Goal: Use online tool/utility: Use online tool/utility

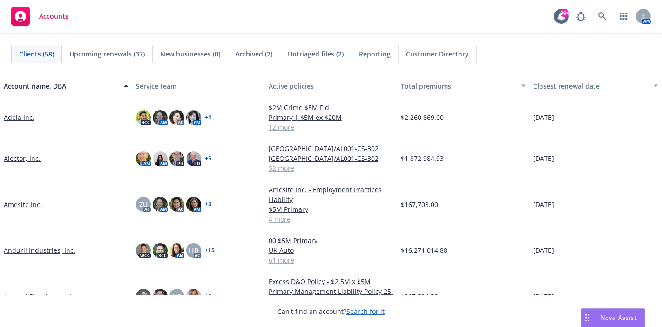
click at [610, 318] on span "Nova Assist" at bounding box center [619, 317] width 37 height 8
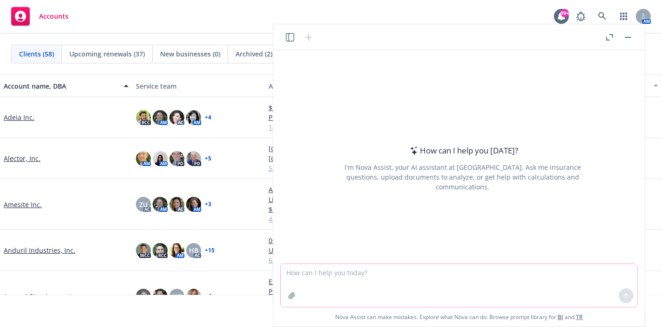
click at [361, 280] on textarea at bounding box center [459, 285] width 357 height 43
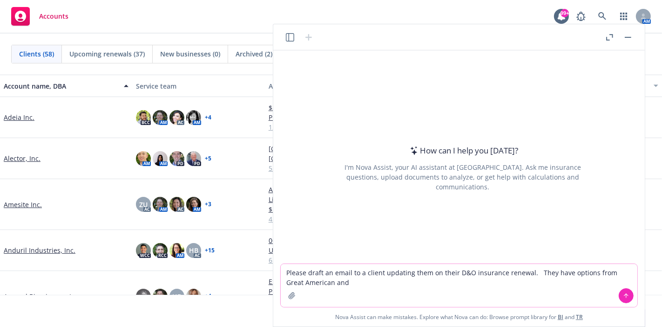
click at [567, 276] on textarea "Please draft an email to a client updating them on their D&O insurance renewal.…" at bounding box center [459, 285] width 357 height 43
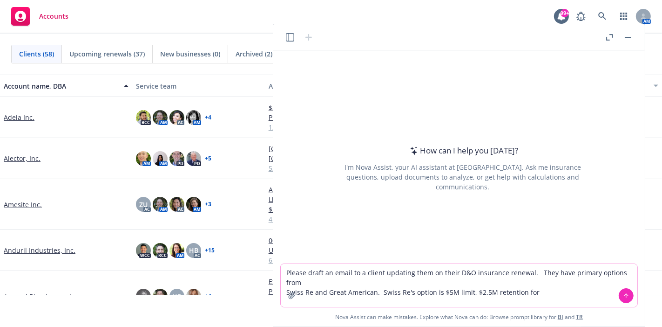
click at [547, 277] on textarea "Please draft an email to a client updating them on their D&O insurance renewal.…" at bounding box center [459, 285] width 357 height 43
click at [547, 280] on textarea "Please draft an email to a client updating them on their D&O insurance renewal.…" at bounding box center [459, 285] width 357 height 43
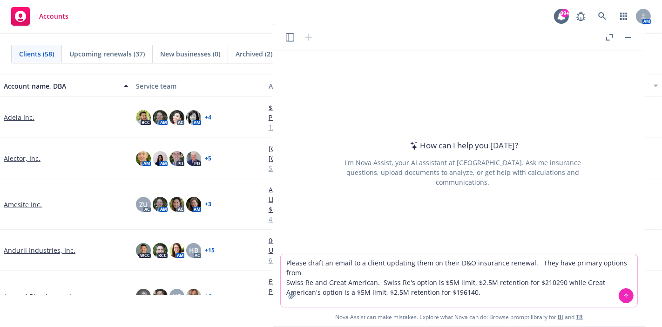
type textarea "Please draft an email to a client updating them on their D&O insurance renewal.…"
click at [624, 298] on icon at bounding box center [626, 295] width 7 height 7
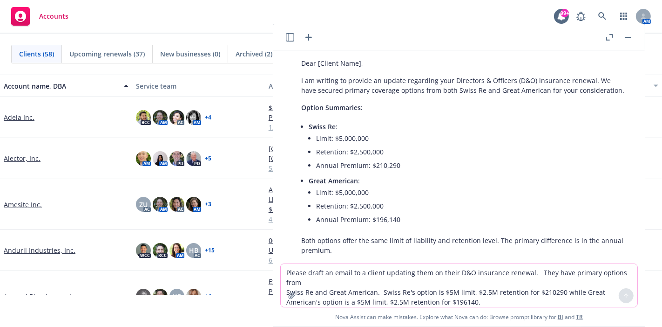
scroll to position [52, 0]
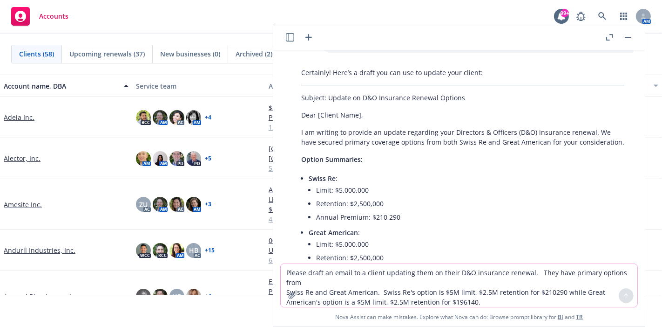
drag, startPoint x: 353, startPoint y: 275, endPoint x: 349, endPoint y: 271, distance: 5.3
click at [353, 275] on textarea "Please draft an email to a client updating them on their D&O insurance renewal.…" at bounding box center [459, 285] width 357 height 43
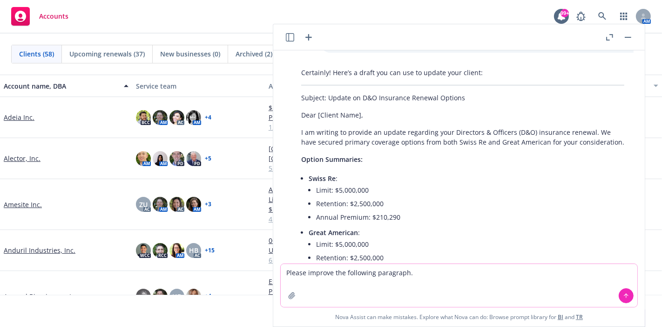
type textarea "Please improve the following paragraph."
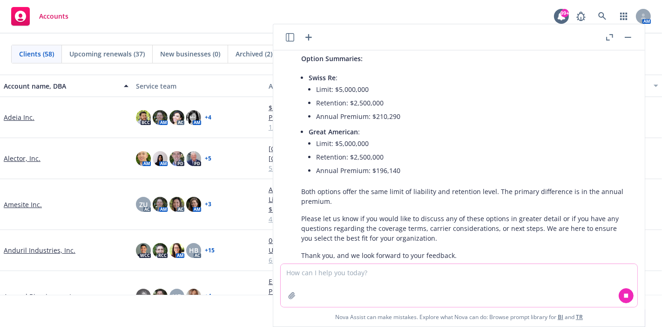
scroll to position [303, 0]
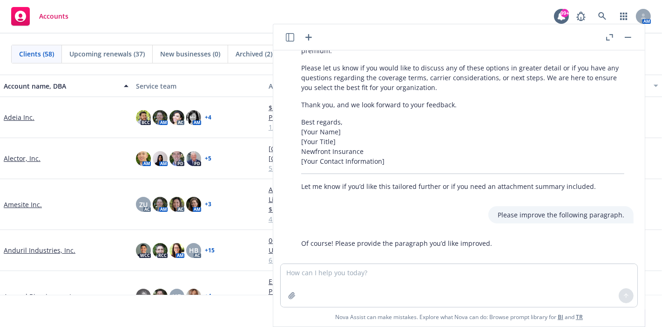
click at [299, 285] on div at bounding box center [292, 295] width 22 height 22
click at [300, 279] on textarea at bounding box center [459, 285] width 357 height 43
click at [296, 277] on textarea at bounding box center [459, 285] width 357 height 43
paste textarea "Great American appreciated the additional context you provided. They are still …"
type textarea "Great American appreciated the additional context you provided. They are still …"
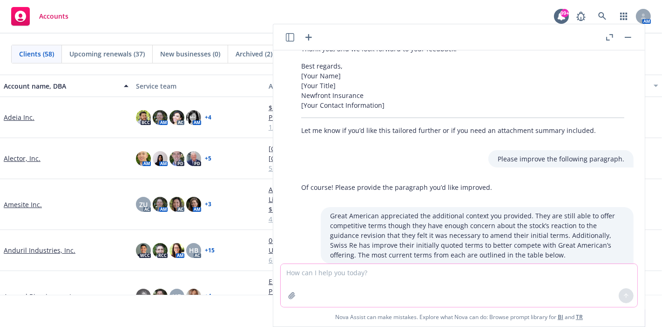
scroll to position [463, 0]
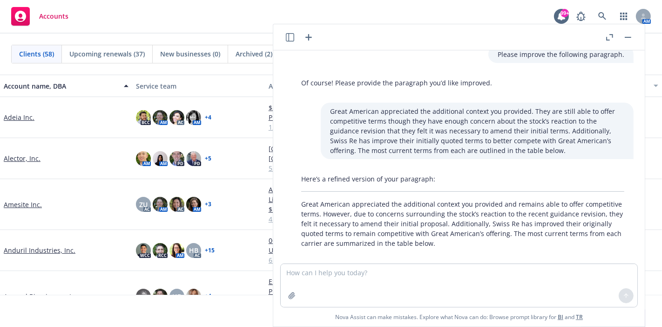
click at [440, 228] on p "Great American appreciated the additional context you provided and remains able…" at bounding box center [462, 223] width 323 height 49
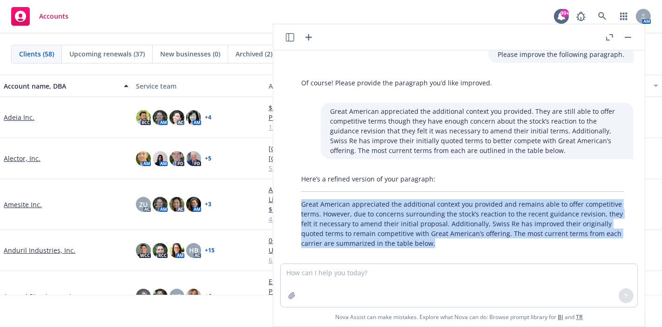
drag, startPoint x: 429, startPoint y: 232, endPoint x: 300, endPoint y: 194, distance: 134.6
click at [300, 194] on div "Here’s a refined version of your paragraph: Great American appreciated the addi…" at bounding box center [463, 211] width 342 height 82
copy p "Great American appreciated the additional context you provided and remains able…"
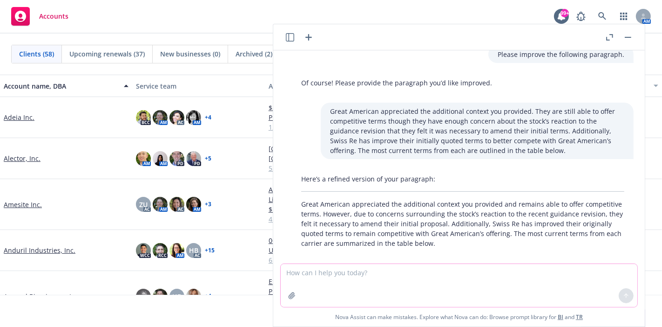
click at [356, 273] on textarea at bounding box center [459, 285] width 357 height 43
drag, startPoint x: 356, startPoint y: 273, endPoint x: 337, endPoint y: 270, distance: 19.8
click at [339, 269] on textarea at bounding box center [459, 285] width 357 height 43
click at [325, 275] on textarea at bounding box center [459, 285] width 357 height 43
click at [434, 272] on textarea "Please improve the following paragragh." at bounding box center [459, 285] width 357 height 43
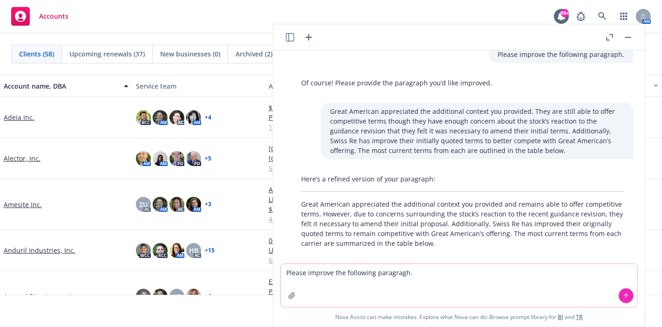
paste textarea "While we’re disappointed Great American amended their terms, we still view thes…"
type textarea "Please improve the following paragragh. While we’re disappointed Great American…"
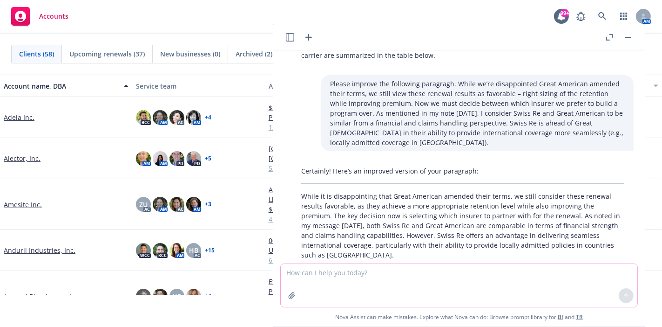
scroll to position [653, 0]
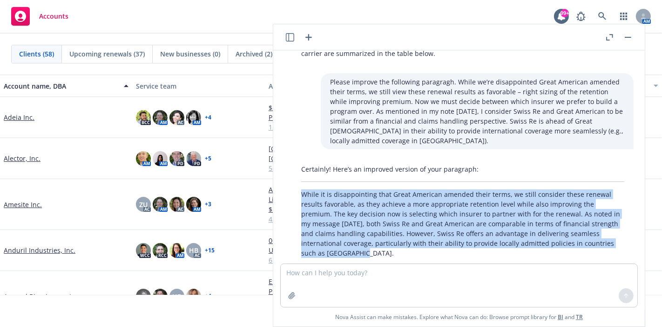
drag, startPoint x: 604, startPoint y: 232, endPoint x: 299, endPoint y: 184, distance: 308.8
click at [299, 184] on div "Certainly! Here’s an improved version of your paragraph: While it is disappoint…" at bounding box center [463, 210] width 342 height 101
copy p "While it is disappointing that Great American amended their terms, we still con…"
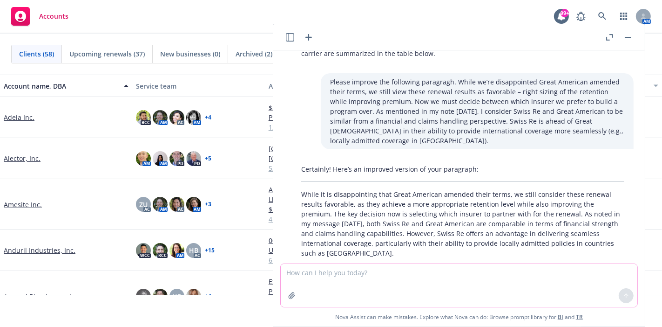
click at [307, 274] on textarea at bounding box center [459, 285] width 357 height 43
click at [411, 269] on textarea "Please improve this paragraph." at bounding box center [459, 285] width 357 height 43
paste textarea "One consideration is international coverage. Swiss Re offers an advantage over …"
type textarea "Please improve this paragraph. One consideration is international coverage. Swi…"
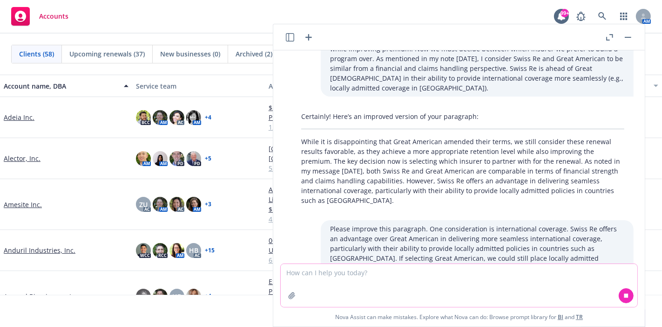
scroll to position [813, 0]
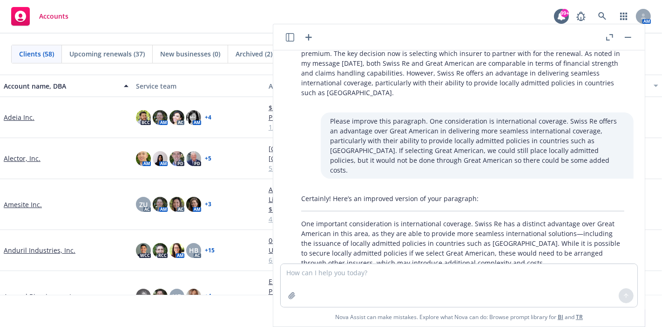
click at [477, 230] on p "One important consideration is international coverage. Swiss Re has a distinct …" at bounding box center [462, 242] width 323 height 49
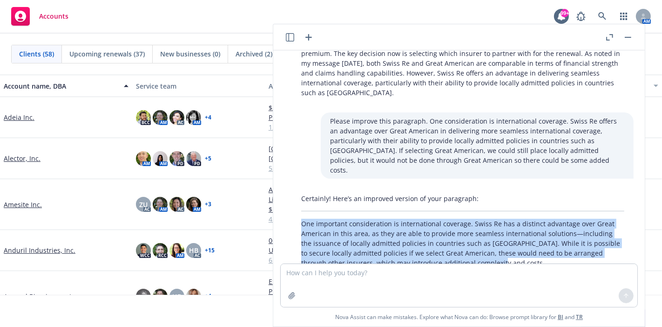
drag, startPoint x: 468, startPoint y: 231, endPoint x: 302, endPoint y: 195, distance: 169.6
click at [302, 218] on p "One important consideration is international coverage. Swiss Re has a distinct …" at bounding box center [462, 242] width 323 height 49
copy p "One important consideration is international coverage. Swiss Re has a distinct …"
click at [629, 38] on button "button" at bounding box center [628, 37] width 11 height 11
